Goal: Task Accomplishment & Management: Complete application form

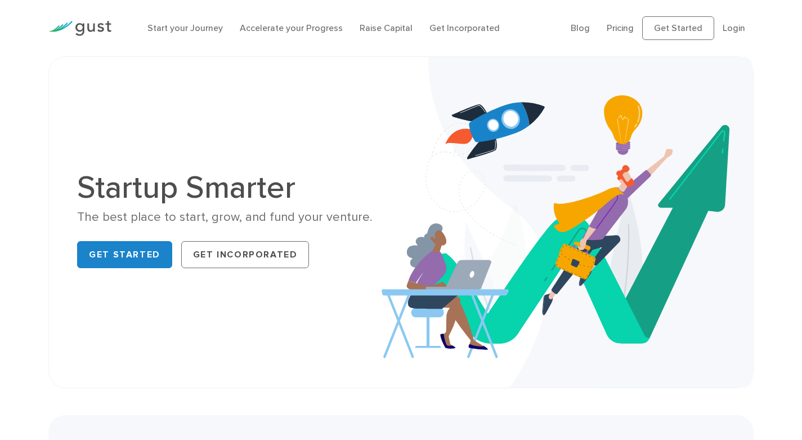
click at [748, 29] on ul "Blog FAQ Pricing Get Started Login Login" at bounding box center [662, 28] width 183 height 24
click at [741, 29] on link "Login" at bounding box center [734, 28] width 23 height 11
click at [114, 257] on link "Get Started" at bounding box center [124, 254] width 95 height 27
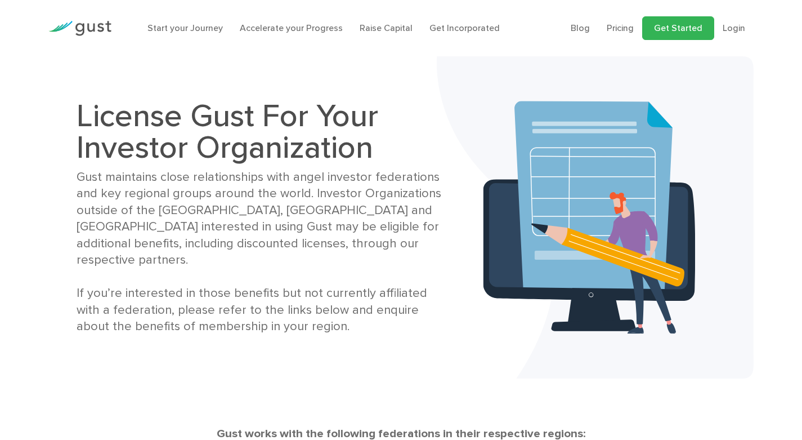
click at [676, 32] on link "Get Started" at bounding box center [678, 28] width 72 height 24
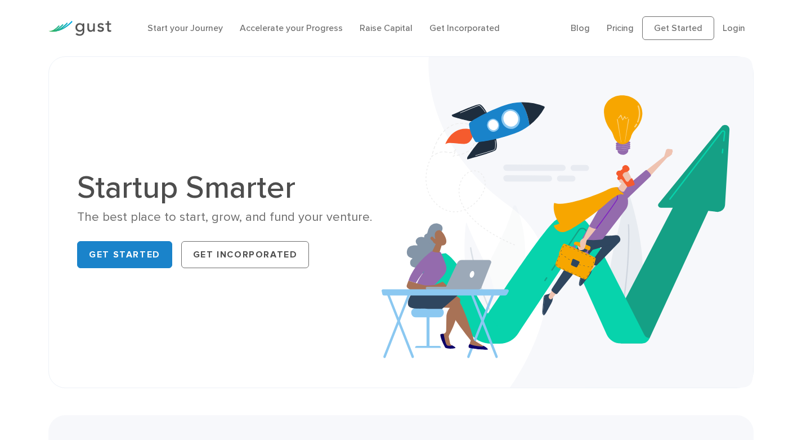
click at [239, 261] on link "Get Incorporated" at bounding box center [245, 254] width 128 height 27
click at [728, 27] on link "Login" at bounding box center [734, 28] width 23 height 11
